Goal: Browse casually

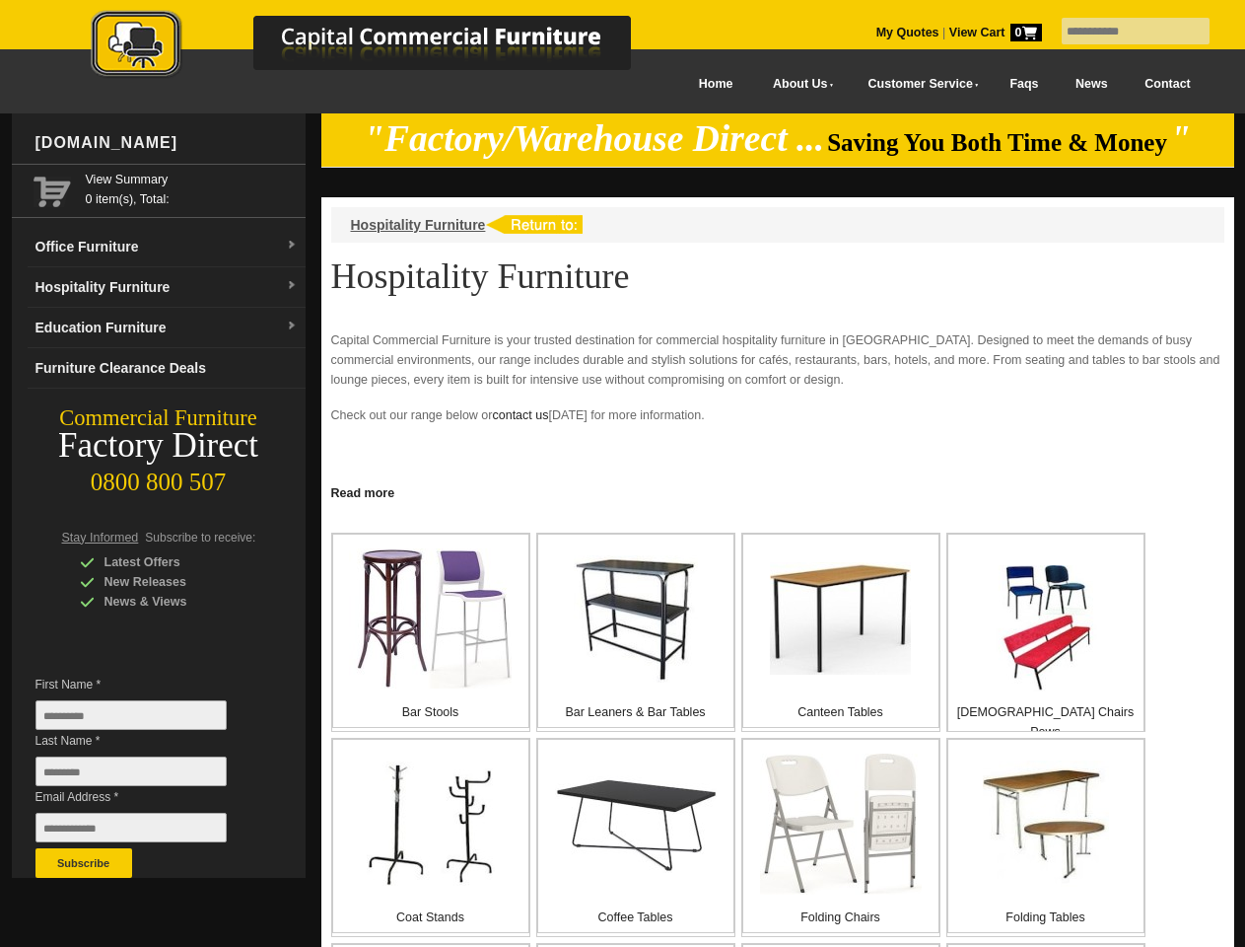
click at [1123, 32] on input "text" at bounding box center [1136, 31] width 148 height 27
click at [146, 776] on input "Last Name *" at bounding box center [130, 771] width 191 height 30
click at [84, 863] on button "Subscribe" at bounding box center [83, 863] width 97 height 30
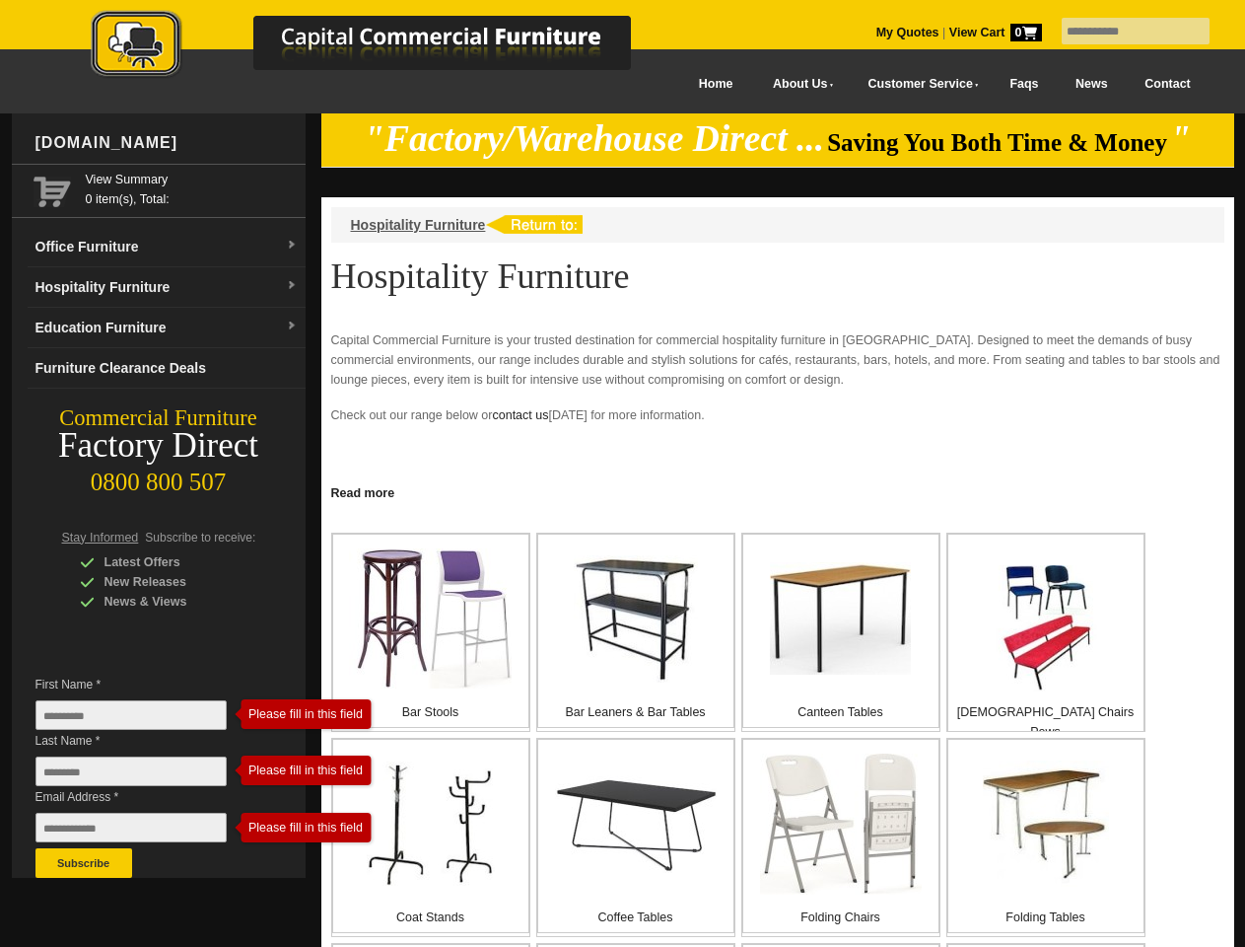
click at [778, 491] on link "Read more" at bounding box center [777, 490] width 913 height 25
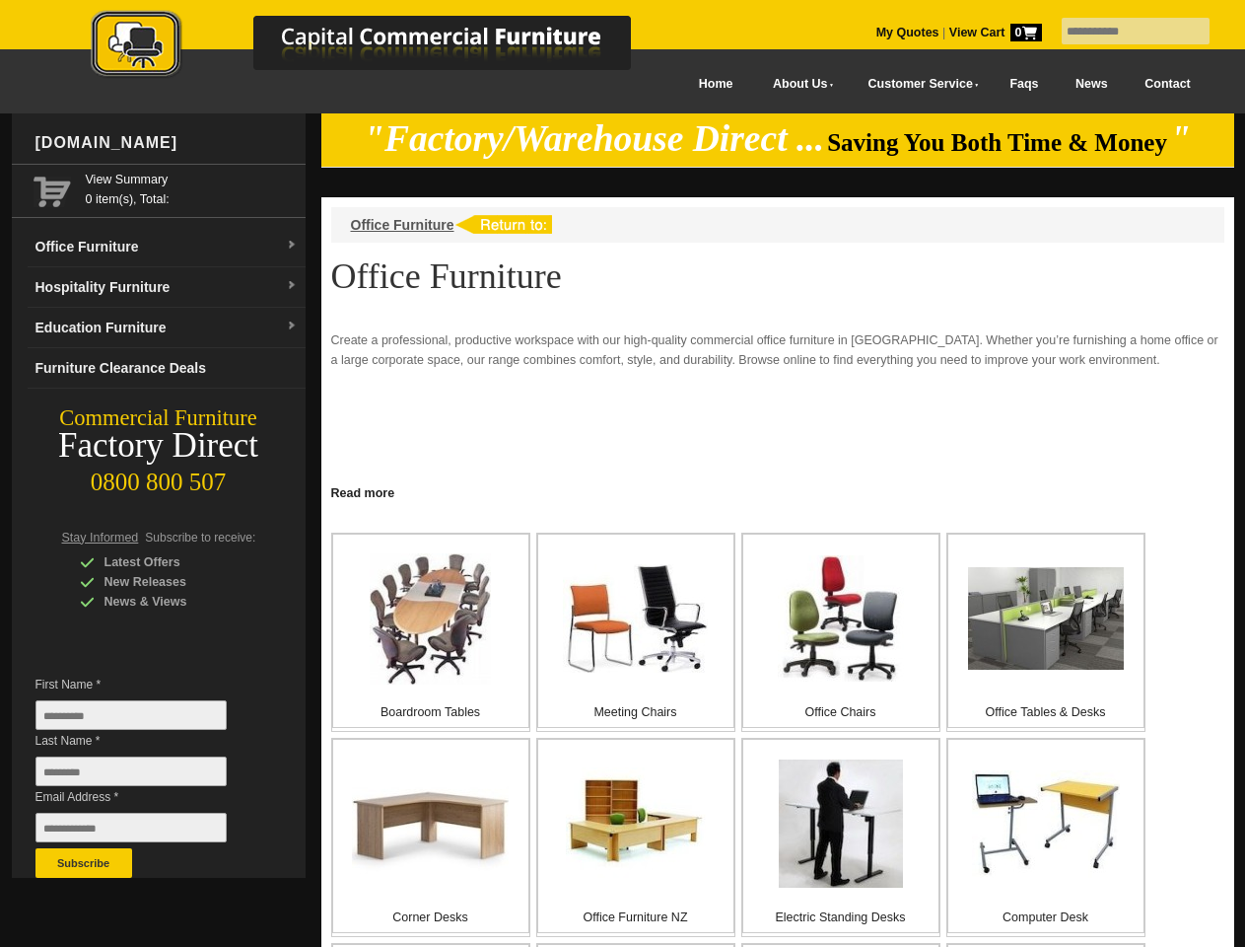
click at [1123, 32] on input "text" at bounding box center [1136, 31] width 148 height 27
click at [146, 776] on input "Last Name *" at bounding box center [130, 771] width 191 height 30
click at [84, 863] on button "Subscribe" at bounding box center [83, 863] width 97 height 30
click at [778, 491] on link "Read more" at bounding box center [777, 490] width 913 height 25
